Goal: Transaction & Acquisition: Purchase product/service

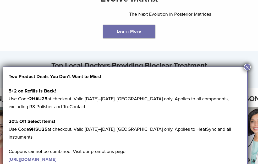
scroll to position [314, 0]
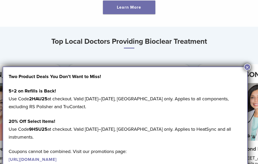
click at [246, 66] on button "×" at bounding box center [247, 67] width 7 height 7
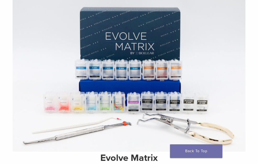
scroll to position [0, 0]
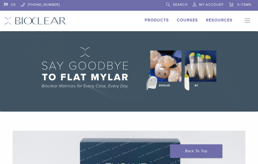
click at [156, 18] on link "Products" at bounding box center [156, 20] width 24 height 5
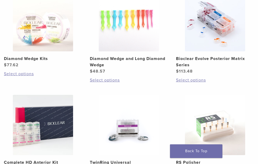
scroll to position [497, 0]
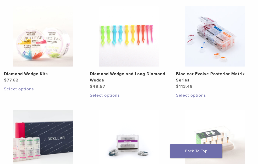
click at [26, 72] on h2 "Diamond Wedge Kits" at bounding box center [43, 74] width 78 height 6
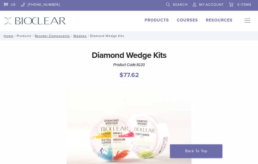
click at [23, 35] on link "Products" at bounding box center [24, 36] width 15 height 4
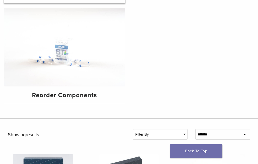
scroll to position [157, 0]
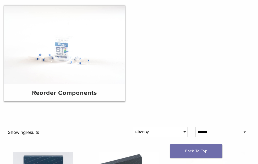
click at [74, 88] on h4 "Reorder Components" at bounding box center [64, 92] width 112 height 9
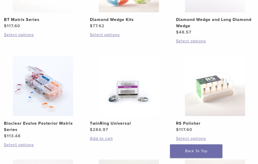
scroll to position [131, 0]
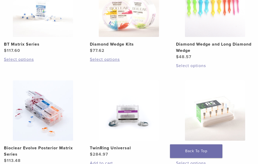
click at [187, 66] on link "Select options" at bounding box center [215, 66] width 78 height 6
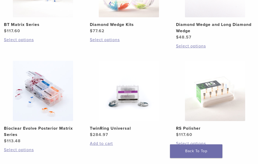
scroll to position [78, 0]
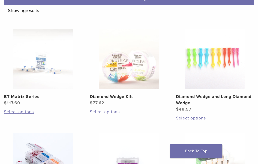
click at [108, 111] on link "Select options" at bounding box center [129, 112] width 78 height 6
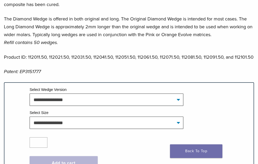
scroll to position [366, 0]
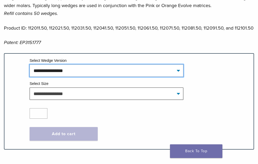
click at [168, 70] on select "**********" at bounding box center [107, 70] width 154 height 12
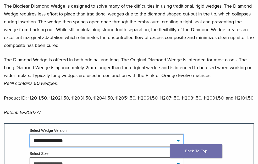
scroll to position [209, 0]
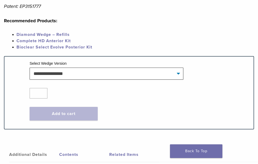
scroll to position [340, 0]
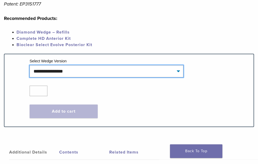
click at [176, 69] on select "**********" at bounding box center [107, 71] width 154 height 12
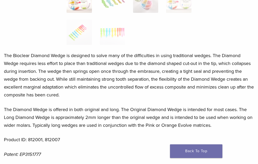
scroll to position [157, 0]
